Goal: Information Seeking & Learning: Understand process/instructions

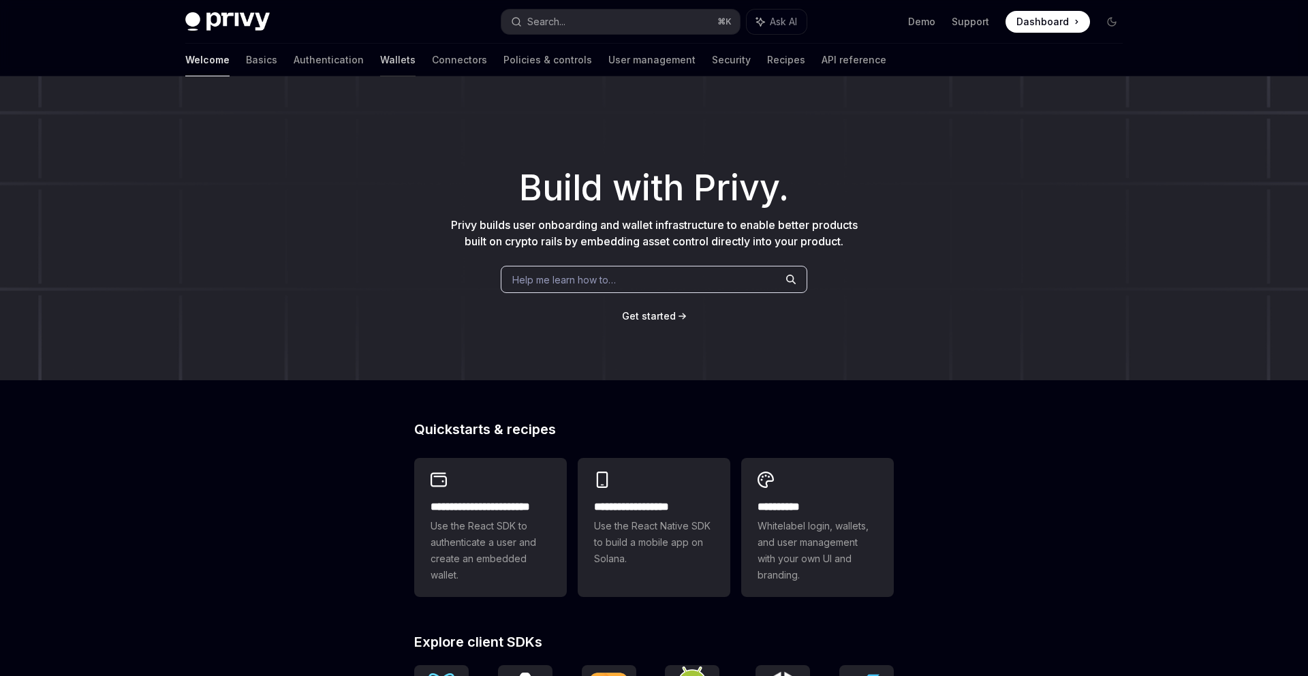
click at [380, 54] on link "Wallets" at bounding box center [397, 60] width 35 height 33
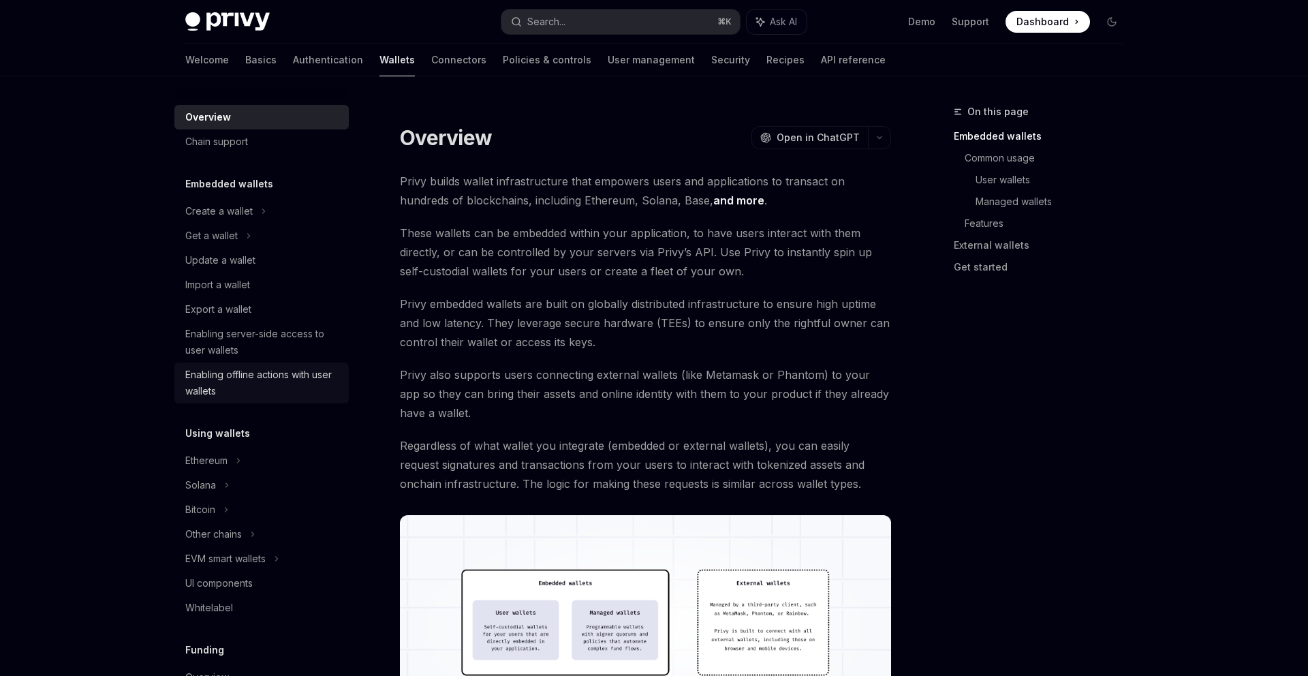
scroll to position [503, 0]
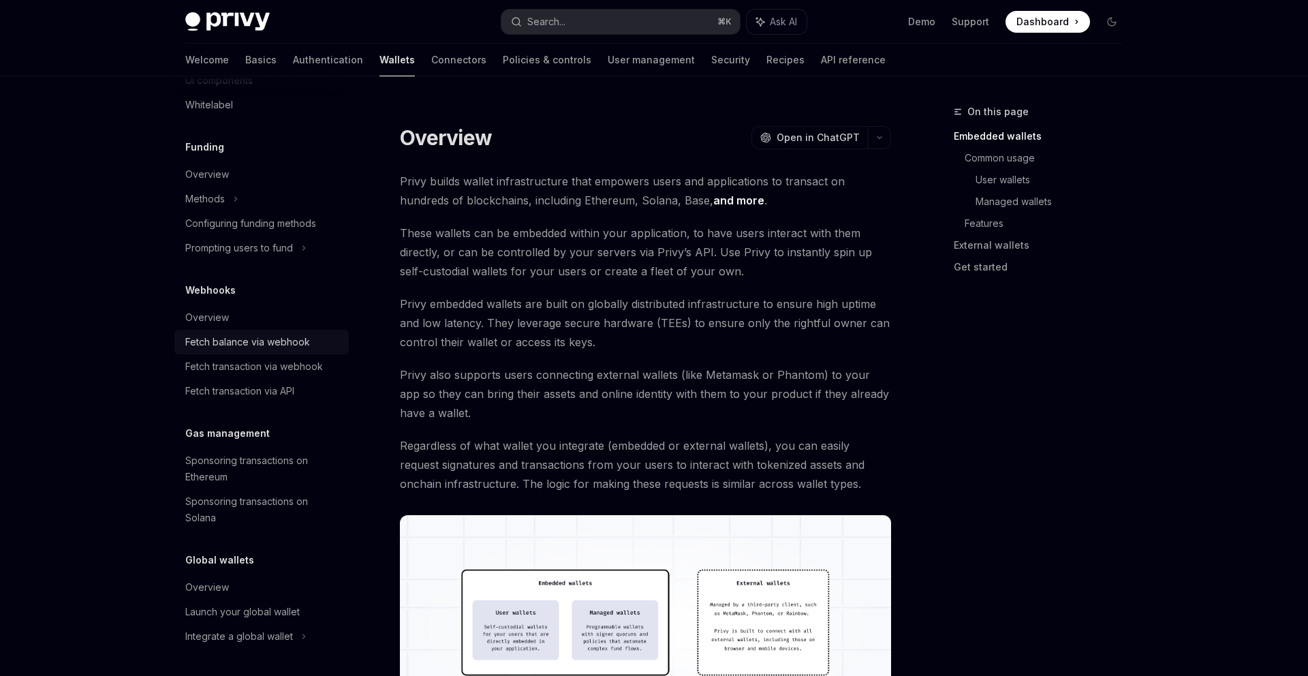
click at [259, 348] on div "Fetch balance via webhook" at bounding box center [247, 342] width 125 height 16
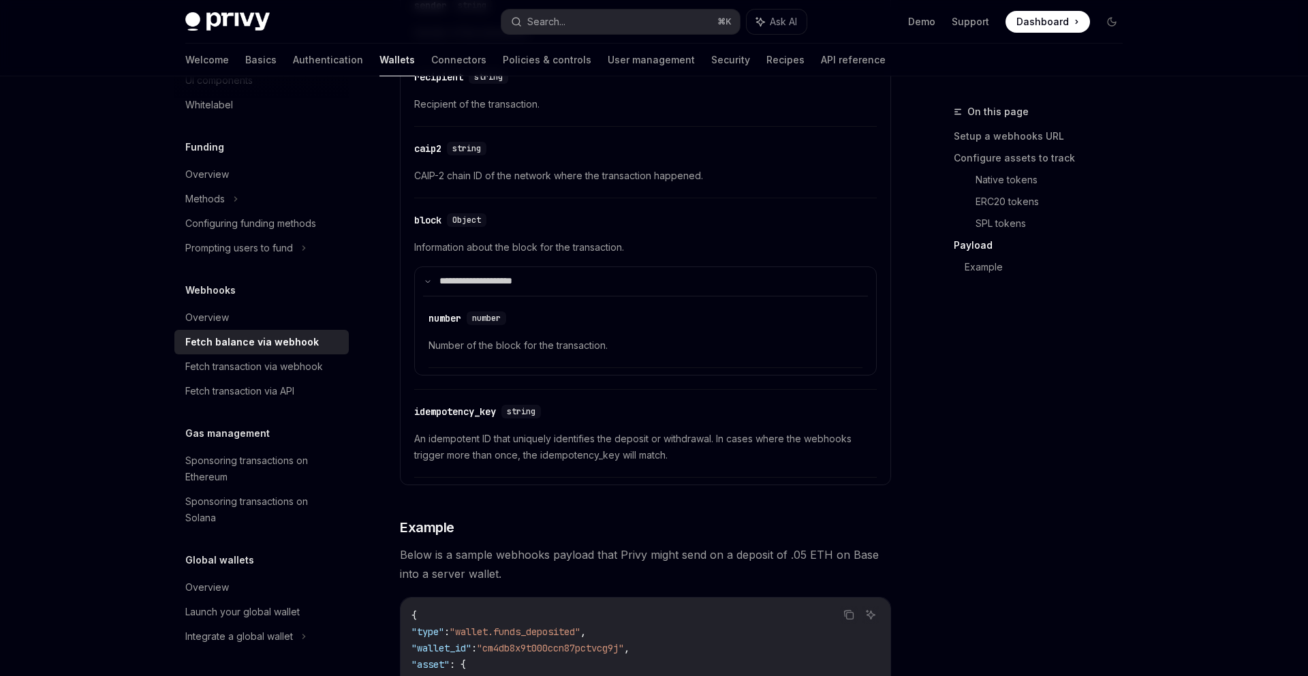
scroll to position [1975, 0]
click at [1041, 482] on div "On this page Setup a webhooks URL Configure assets to track Native tokens ERC20…" at bounding box center [1029, 390] width 207 height 572
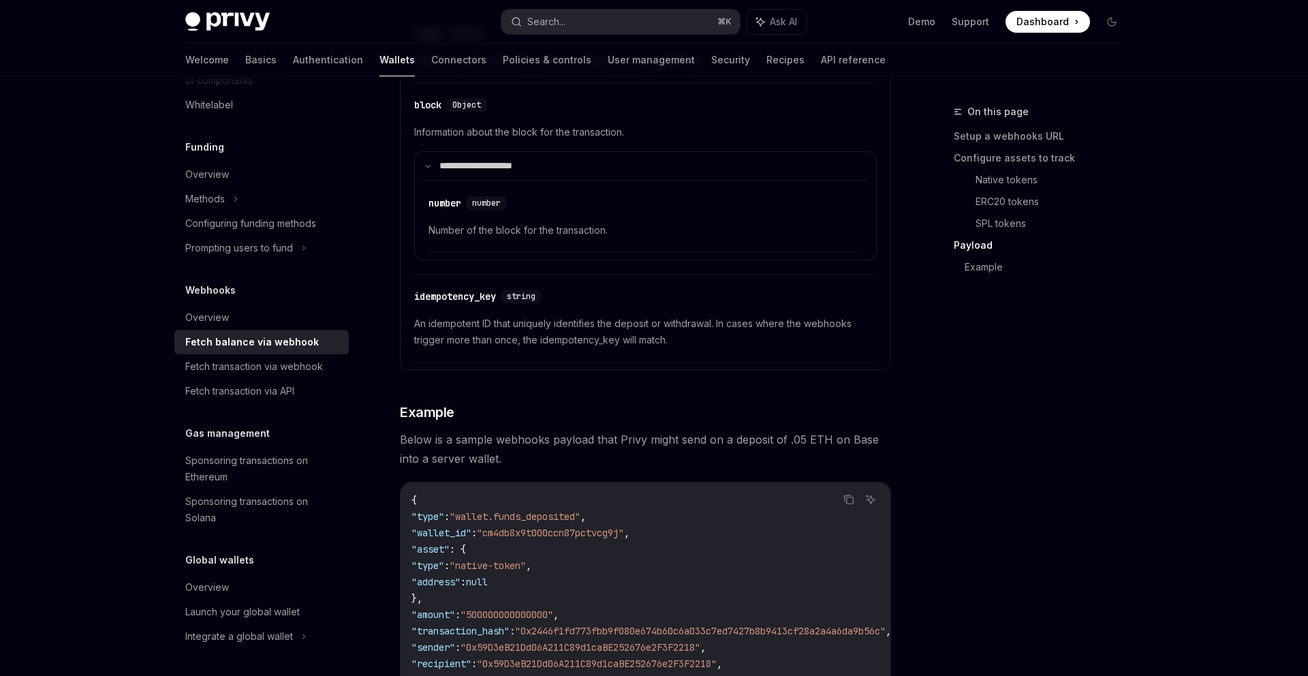
scroll to position [2272, 0]
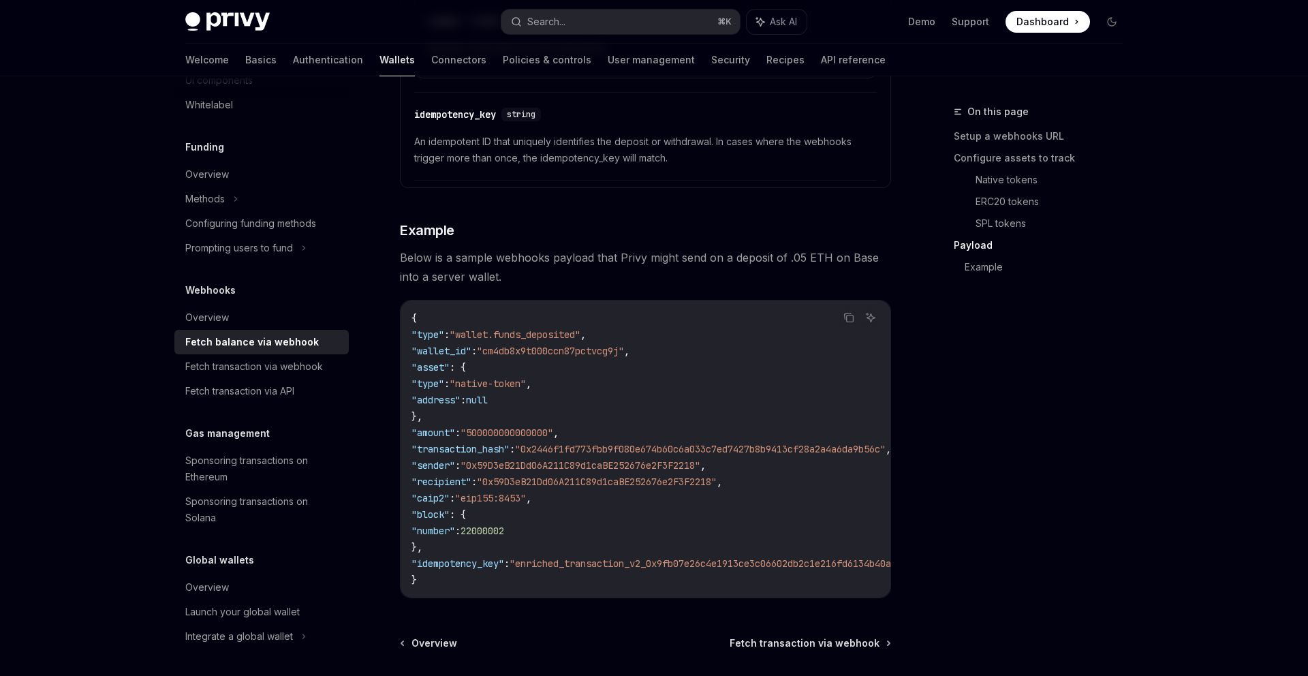
click at [530, 364] on code "{ "type" : "wallet.funds_deposited" , "wallet_id" : "cm4db8x9t000ccn87pctvcg9j"…" at bounding box center [735, 449] width 648 height 278
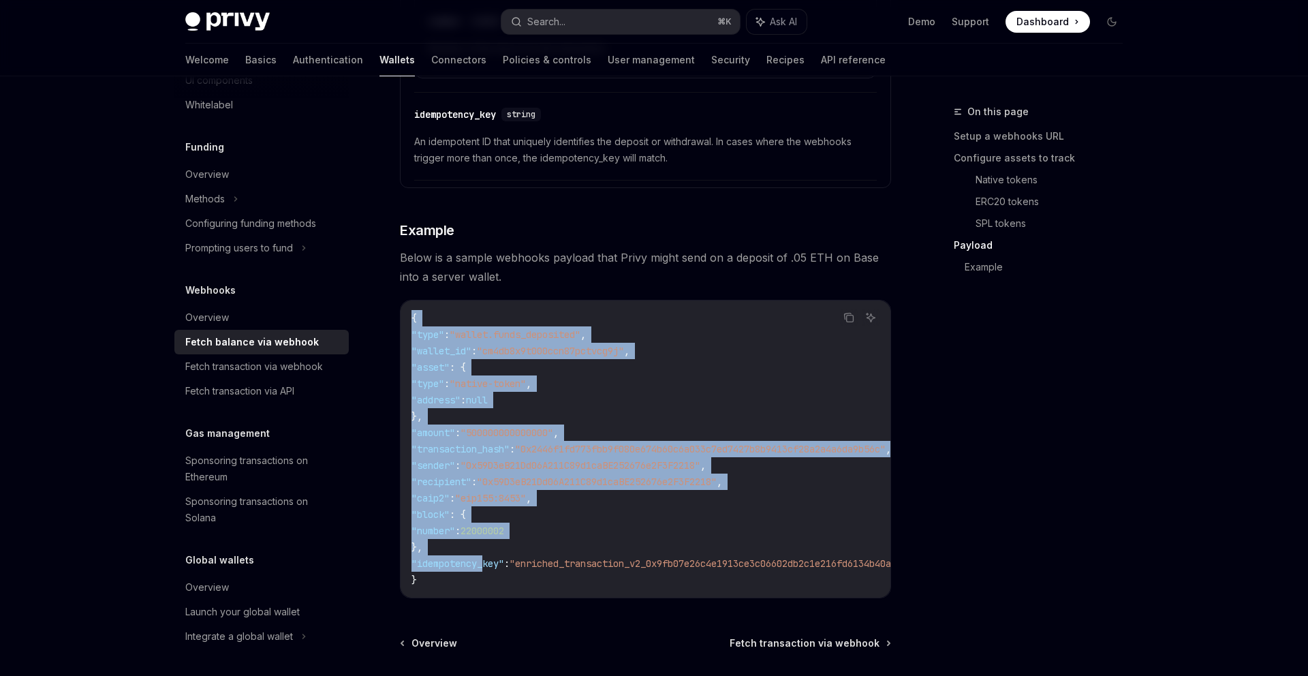
drag, startPoint x: 411, startPoint y: 319, endPoint x: 482, endPoint y: 563, distance: 254.6
click at [482, 563] on code "{ "type" : "wallet.funds_deposited" , "wallet_id" : "cm4db8x9t000ccn87pctvcg9j"…" at bounding box center [735, 449] width 648 height 278
click at [482, 563] on span ""idempotency_key"" at bounding box center [457, 563] width 93 height 12
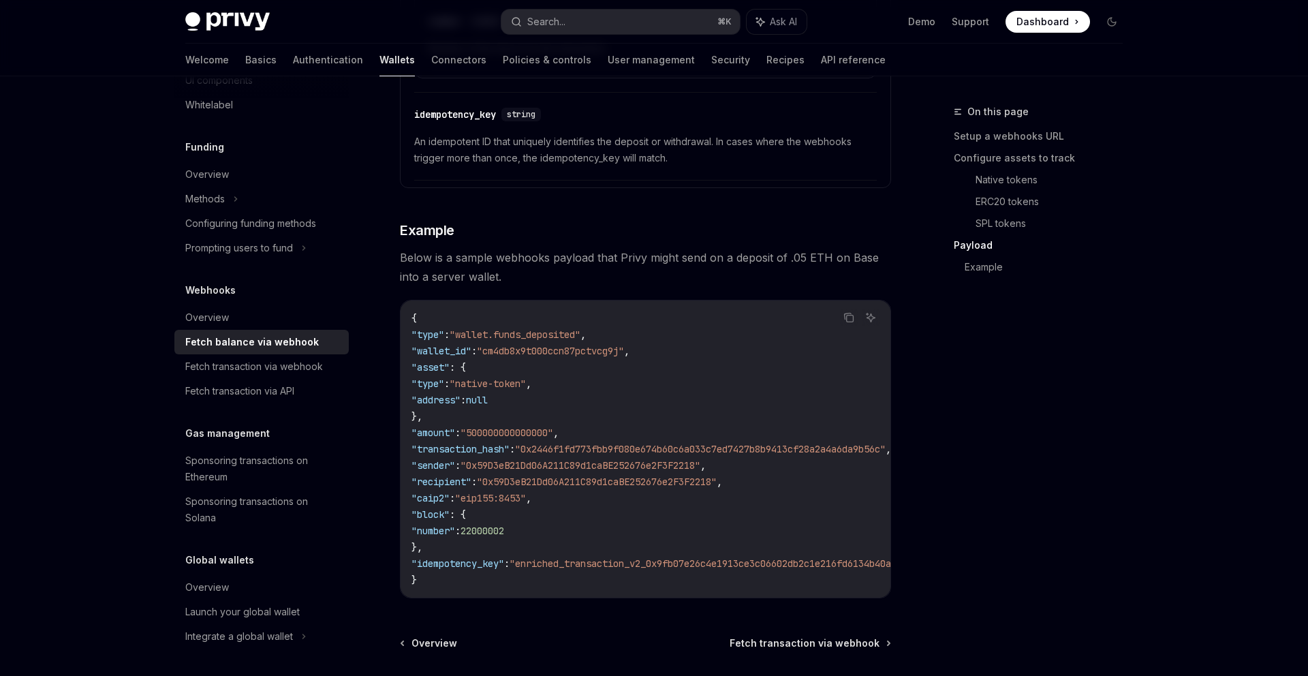
click at [420, 584] on code "{ "type" : "wallet.funds_deposited" , "wallet_id" : "cm4db8x9t000ccn87pctvcg9j"…" at bounding box center [735, 449] width 648 height 278
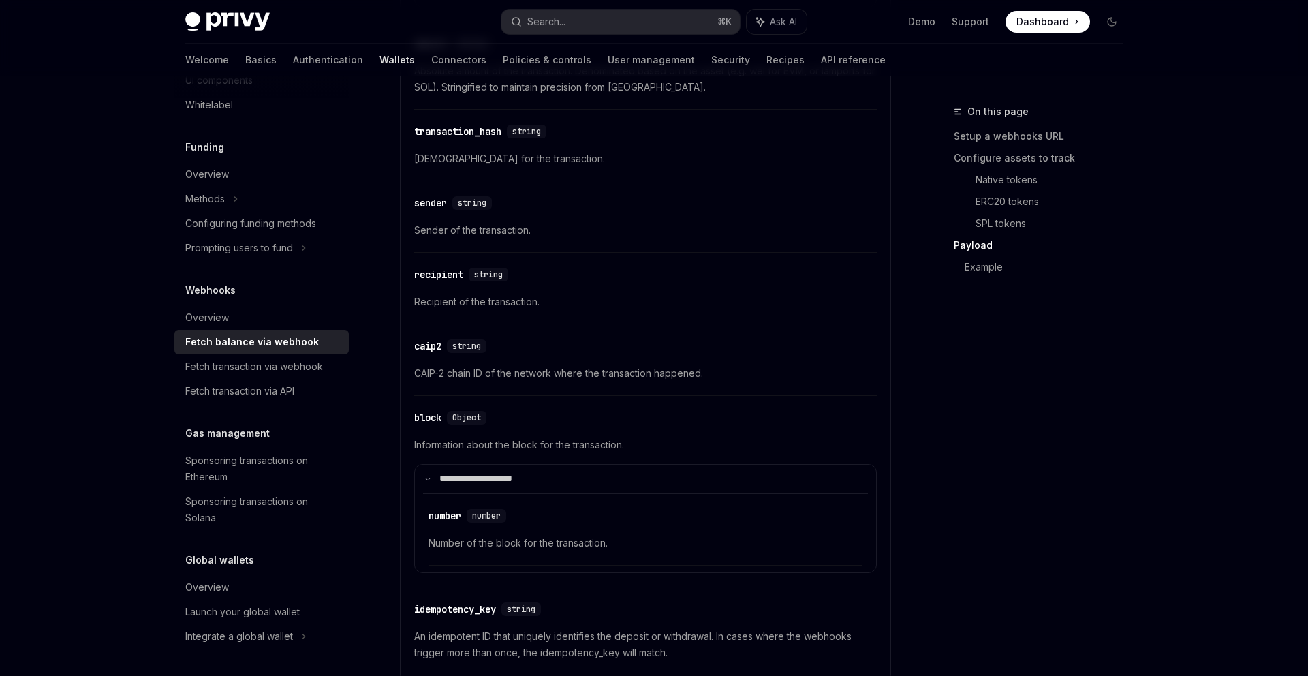
scroll to position [1776, 0]
click at [821, 454] on div "**********" at bounding box center [645, 505] width 463 height 136
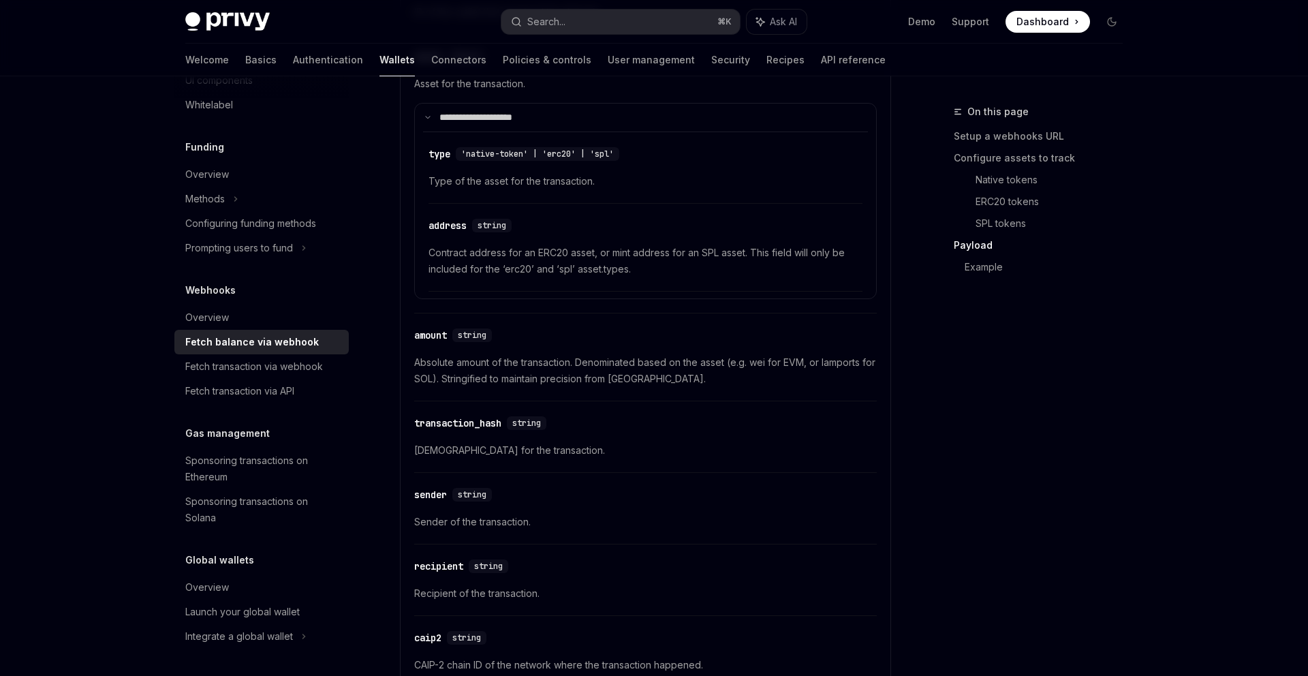
scroll to position [1286, 0]
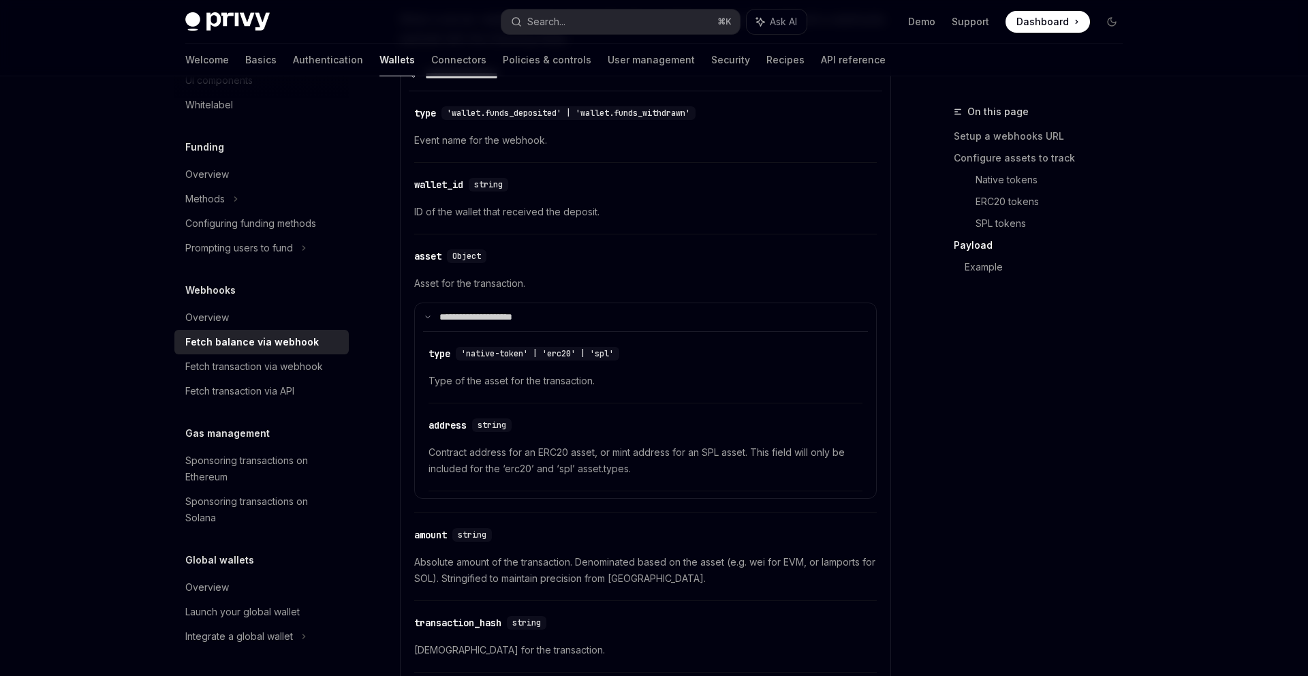
type textarea "*"
